Goal: Information Seeking & Learning: Learn about a topic

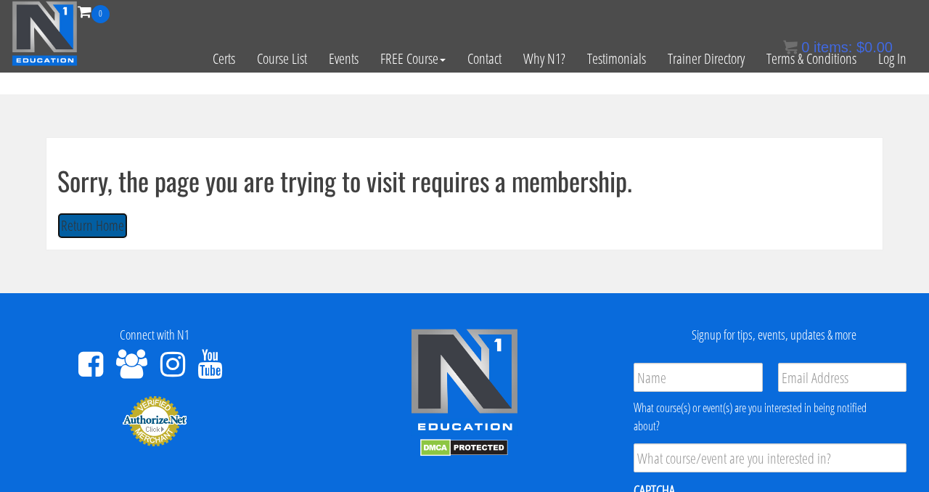
click at [83, 224] on button "Return Home" at bounding box center [92, 226] width 70 height 27
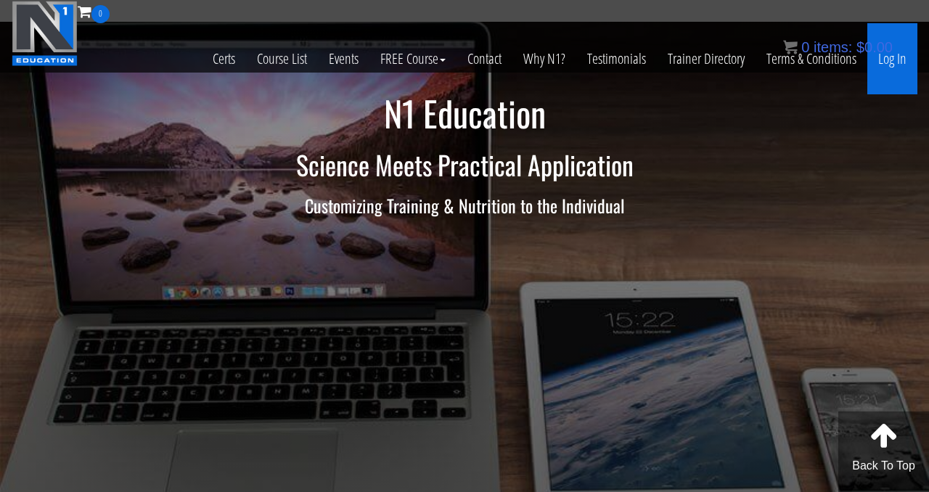
click at [882, 62] on link "Log In" at bounding box center [892, 58] width 50 height 71
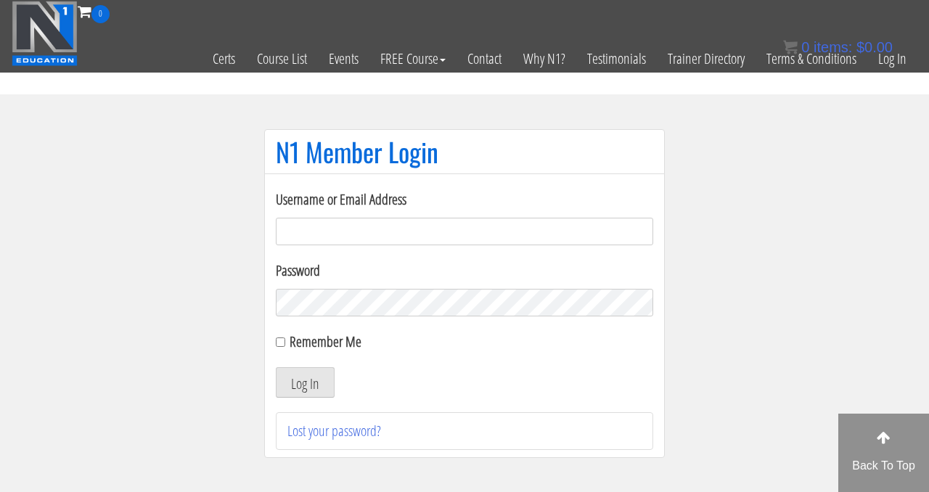
type input "ld2mahala@yahoo.com"
click at [281, 336] on div "Remember Me" at bounding box center [464, 342] width 377 height 22
click at [285, 351] on div "Remember Me" at bounding box center [464, 342] width 377 height 22
click at [282, 347] on div "Remember Me" at bounding box center [464, 342] width 377 height 22
click at [282, 342] on input "Remember Me" at bounding box center [280, 341] width 9 height 9
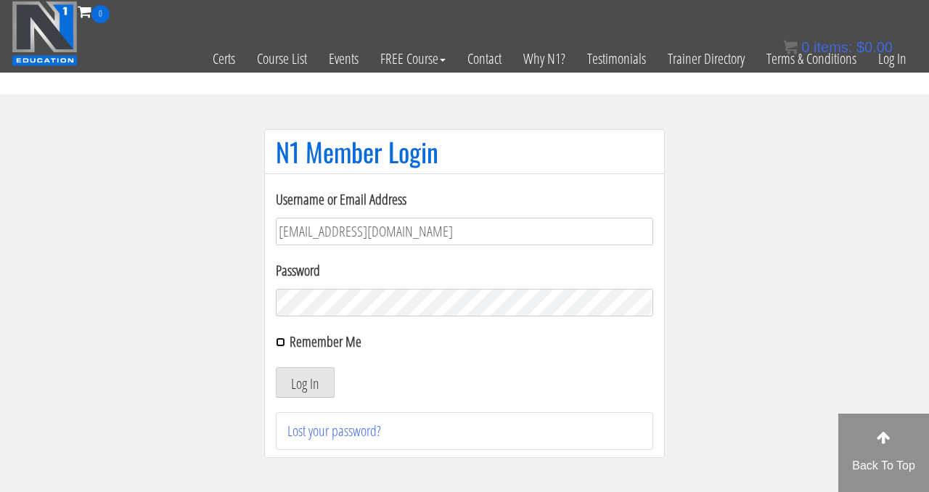
checkbox input "true"
click at [311, 380] on button "Log In" at bounding box center [305, 382] width 59 height 30
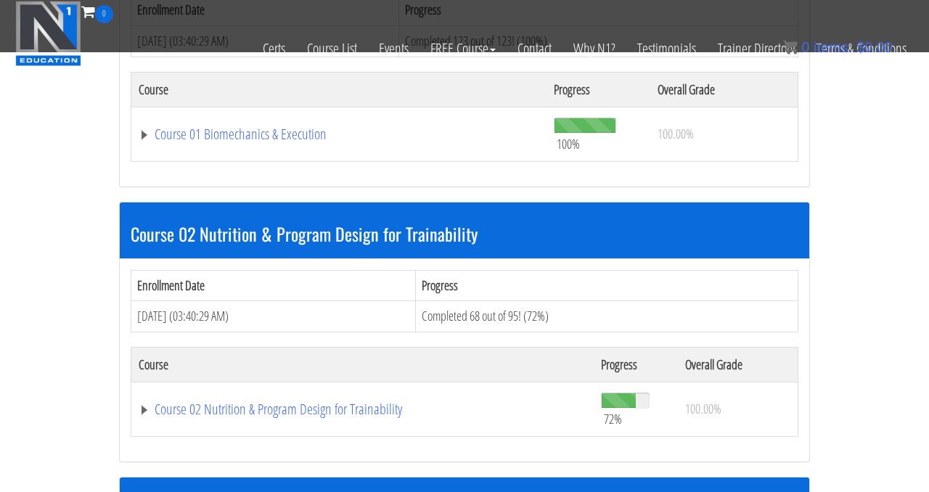
scroll to position [545, 0]
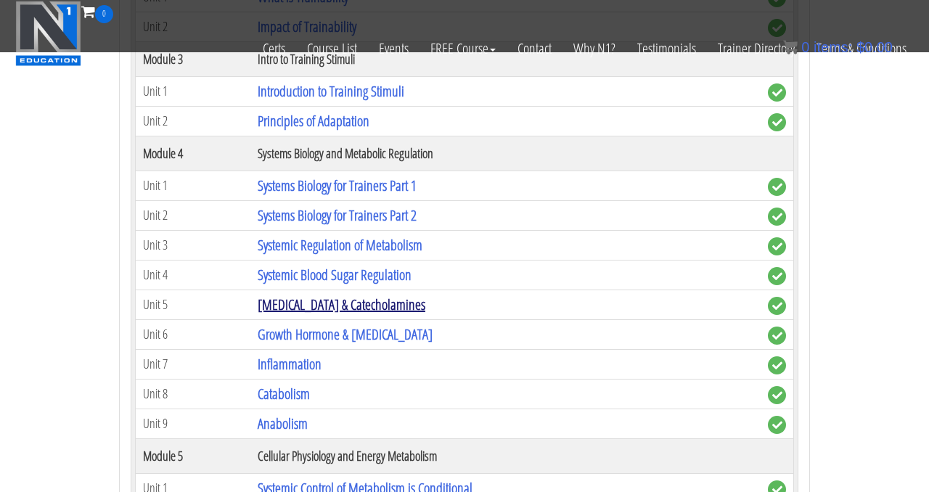
scroll to position [1134, 0]
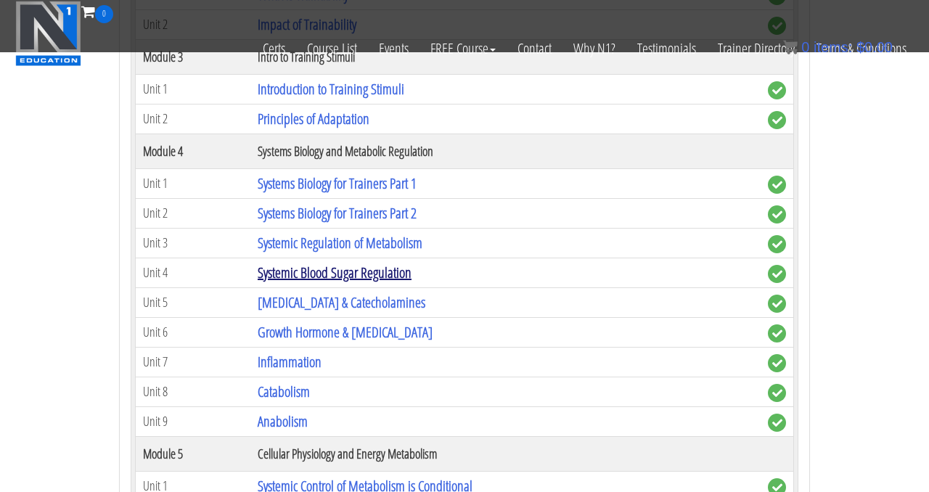
click at [367, 278] on link "Systemic Blood Sugar Regulation" at bounding box center [335, 273] width 154 height 20
